Goal: Learn about a topic

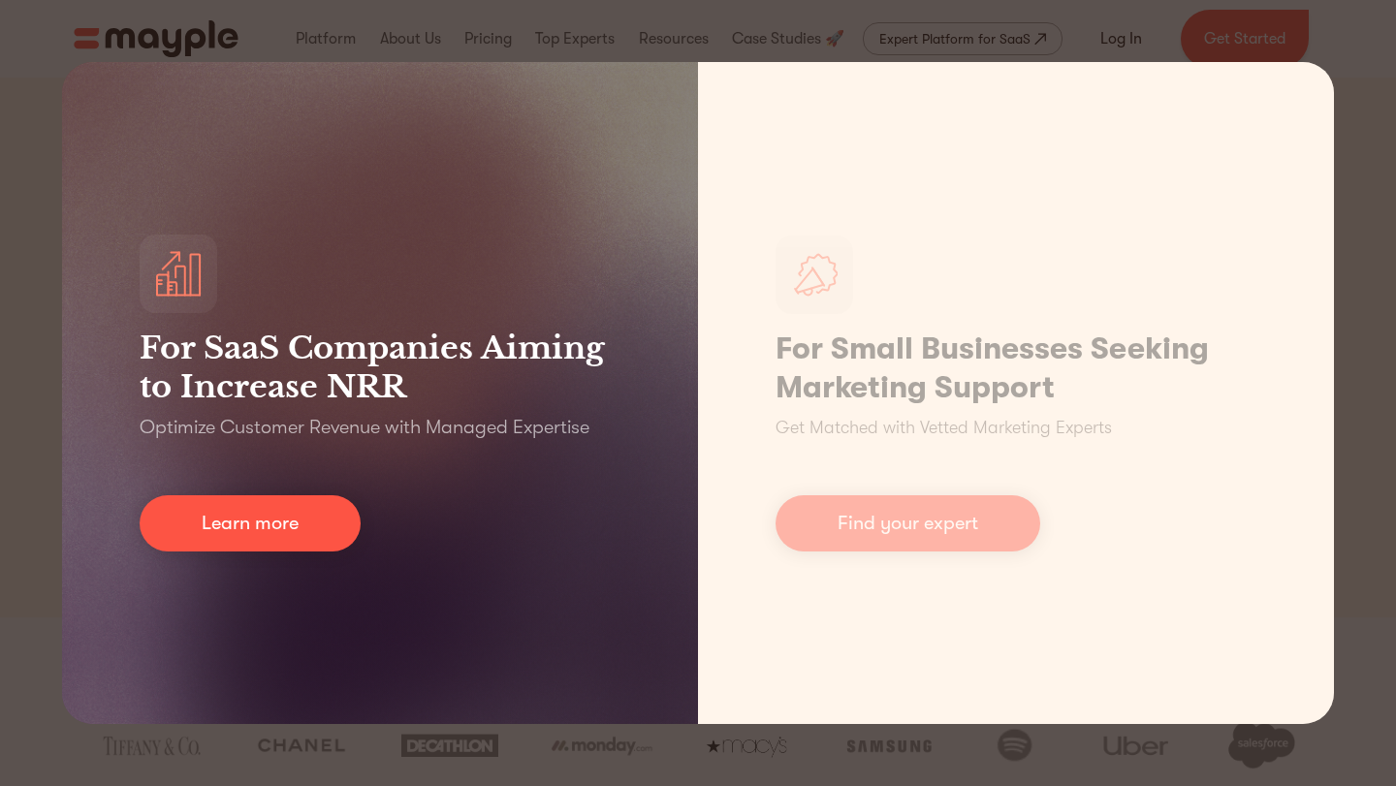
click at [154, 94] on div "For SaaS Companies Aiming to Increase NRR Optimize Customer Revenue with Manage…" at bounding box center [380, 393] width 636 height 662
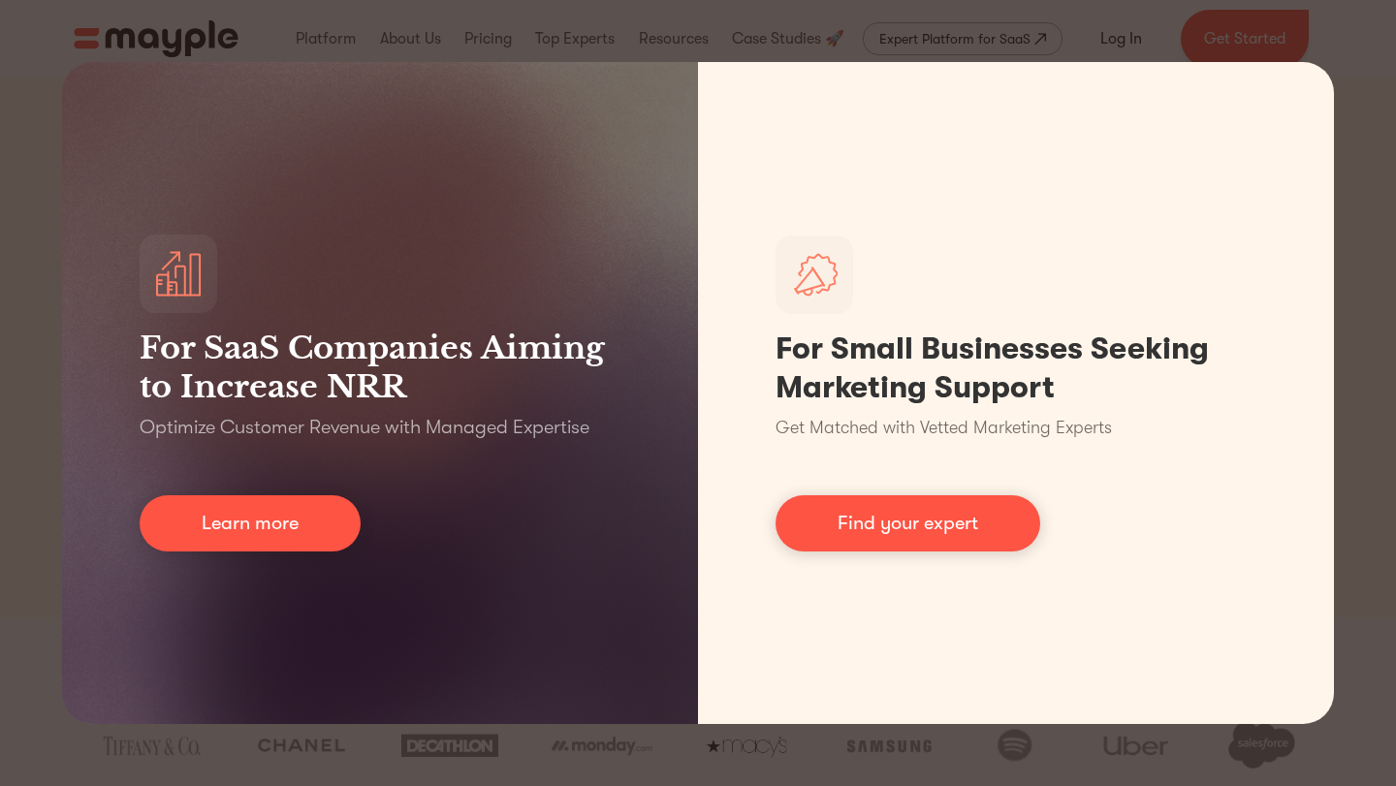
click at [43, 207] on div "For SaaS Companies Aiming to Increase NRR Optimize Customer Revenue with Manage…" at bounding box center [698, 393] width 1396 height 786
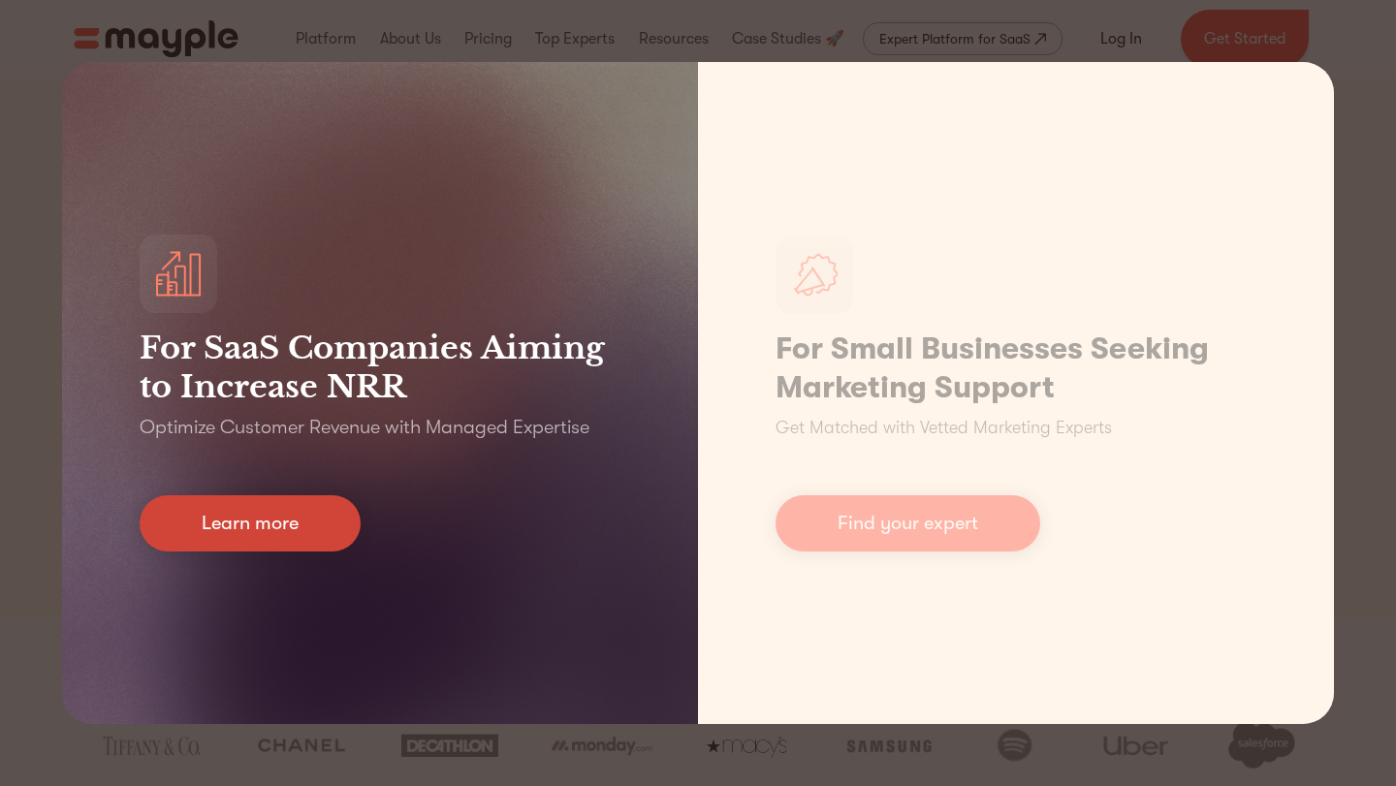
click at [198, 527] on link "Learn more" at bounding box center [250, 523] width 221 height 56
click at [253, 511] on link "Learn more" at bounding box center [250, 523] width 221 height 56
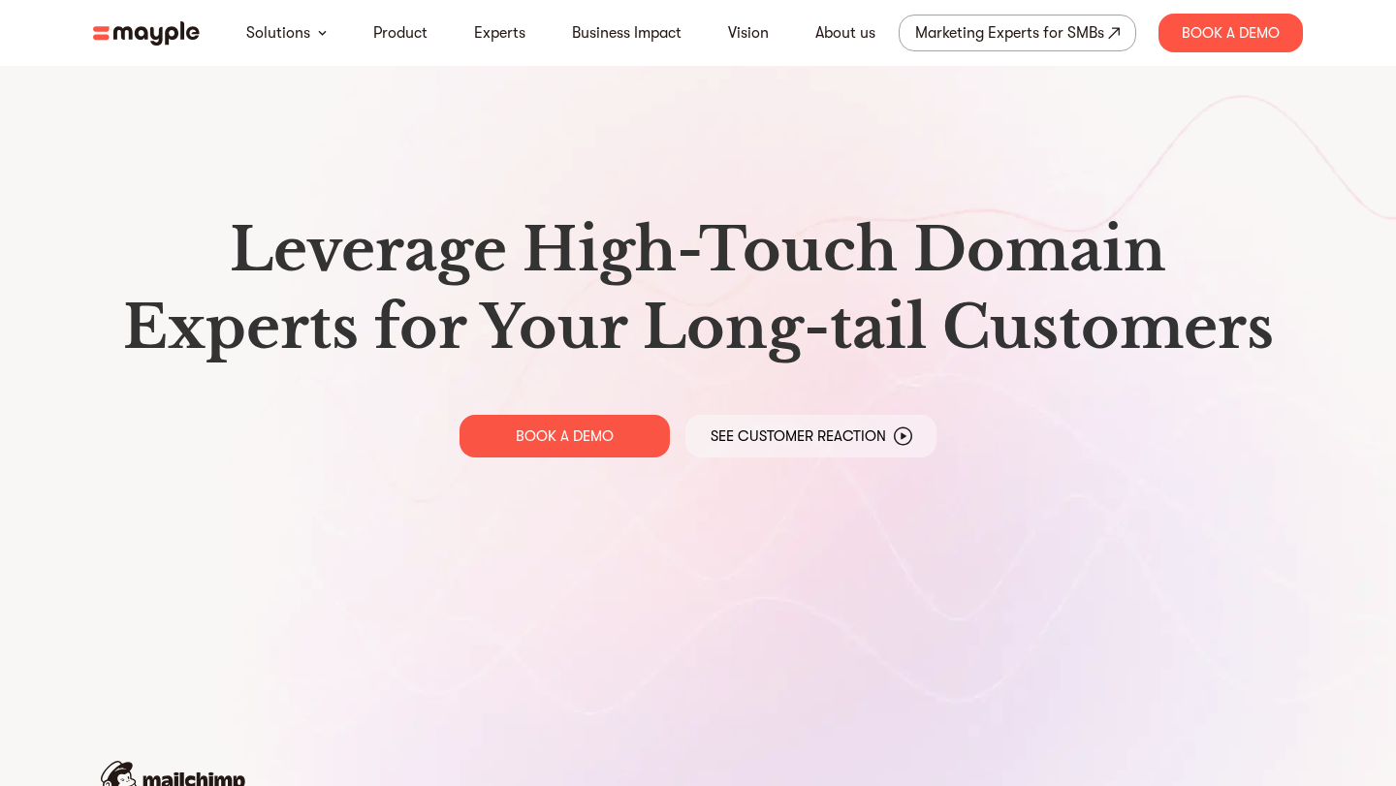
click at [292, 527] on div "Leverage High-Touch Domain Experts for Your Long-tail Customers BOOK A DEMO See…" at bounding box center [698, 334] width 1241 height 668
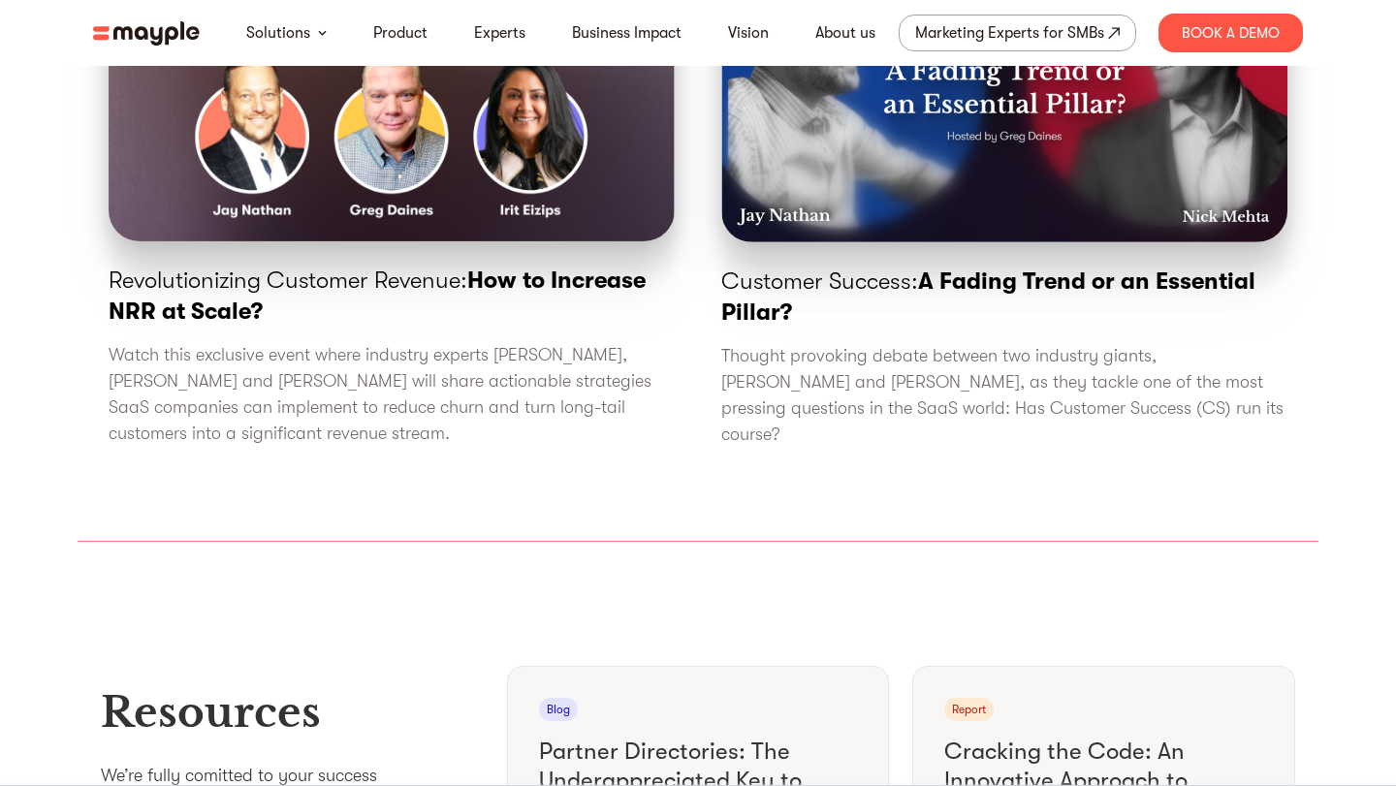
scroll to position [6429, 0]
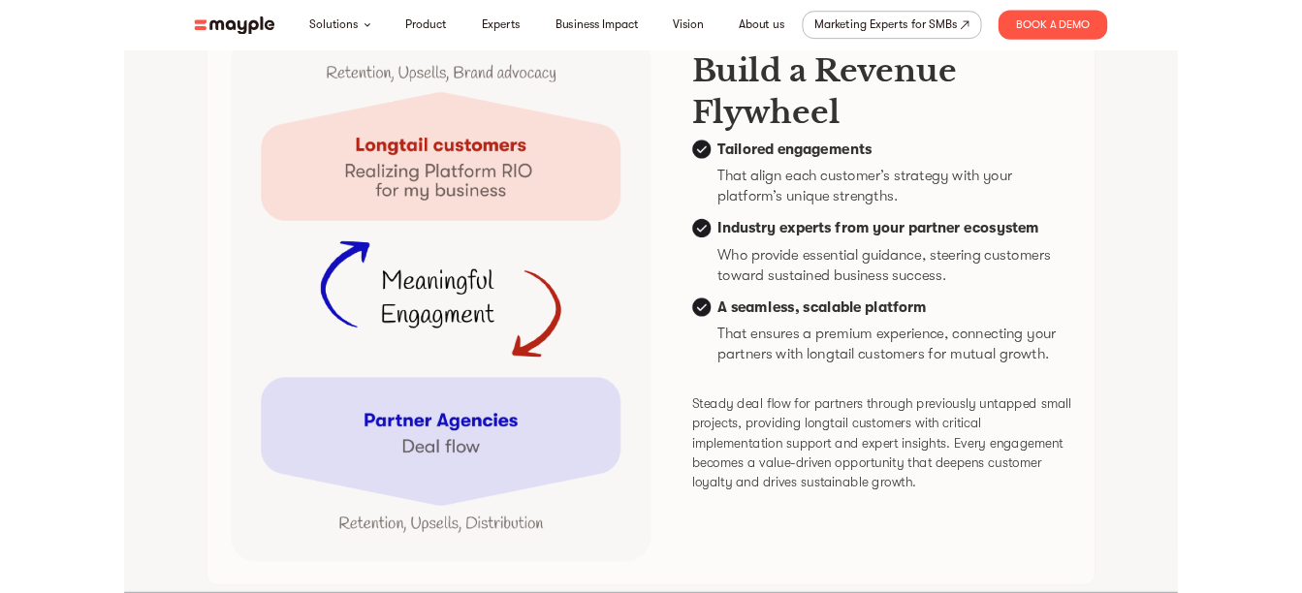
scroll to position [4659, 0]
